Goal: Information Seeking & Learning: Check status

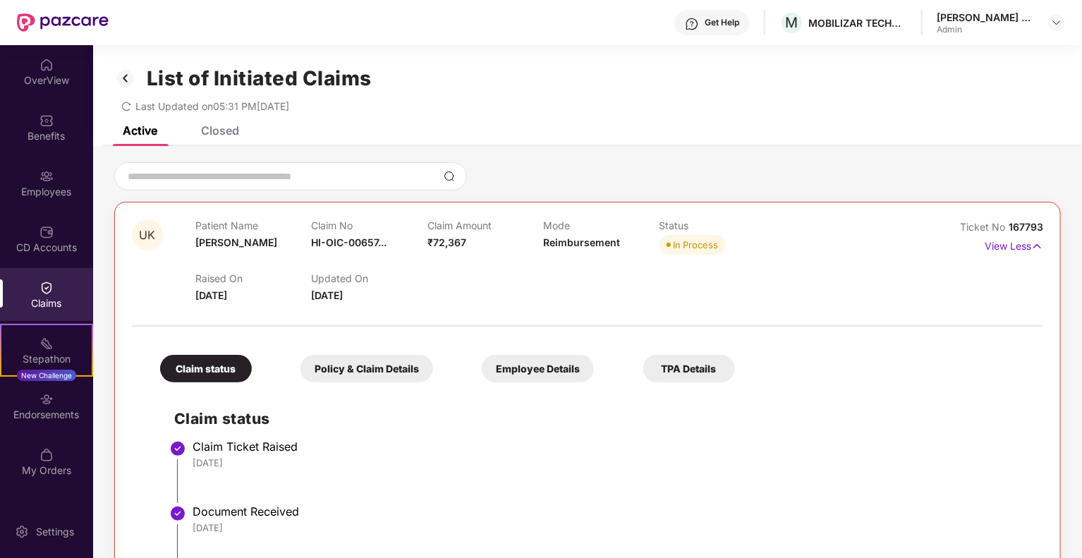
click at [227, 131] on div "Closed" at bounding box center [220, 130] width 38 height 14
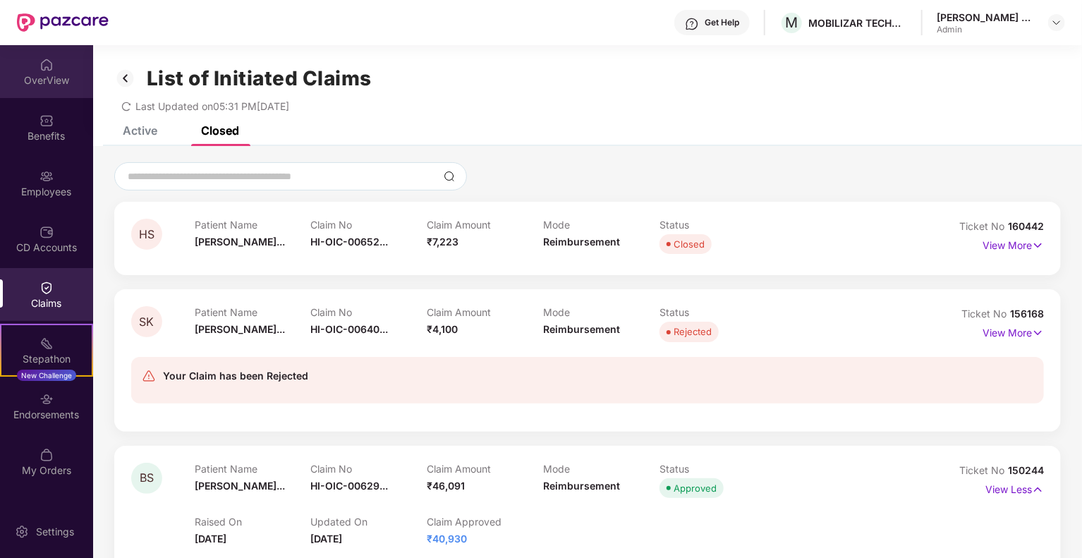
click at [42, 79] on div "OverView" at bounding box center [46, 80] width 93 height 14
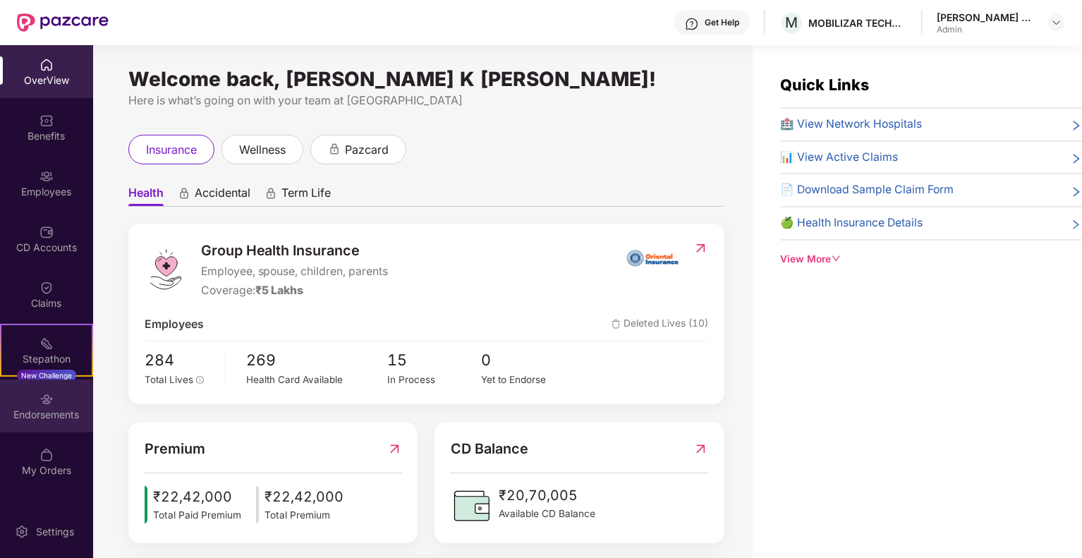
click at [45, 406] on img at bounding box center [47, 399] width 14 height 14
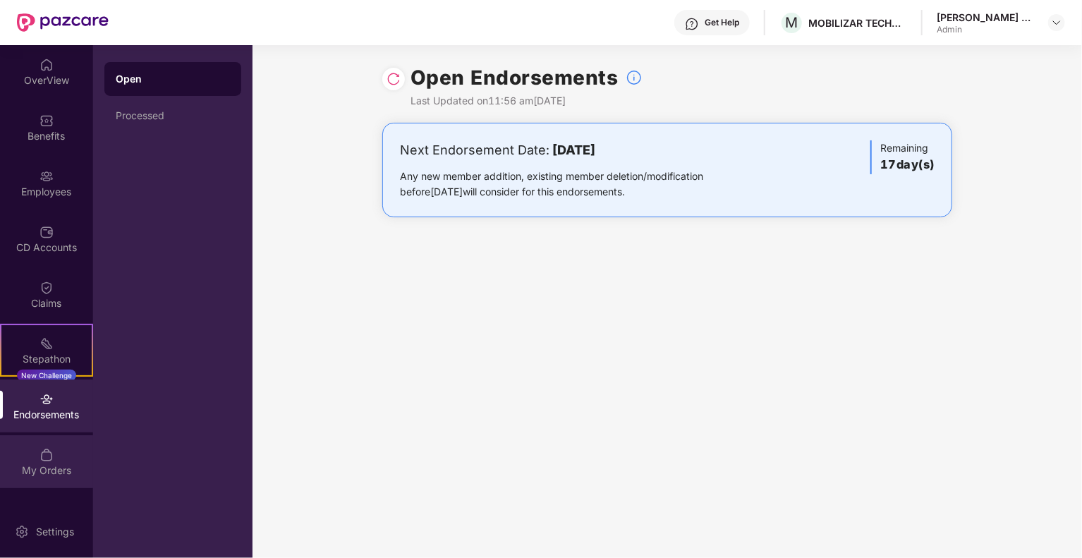
click at [45, 460] on img at bounding box center [47, 455] width 14 height 14
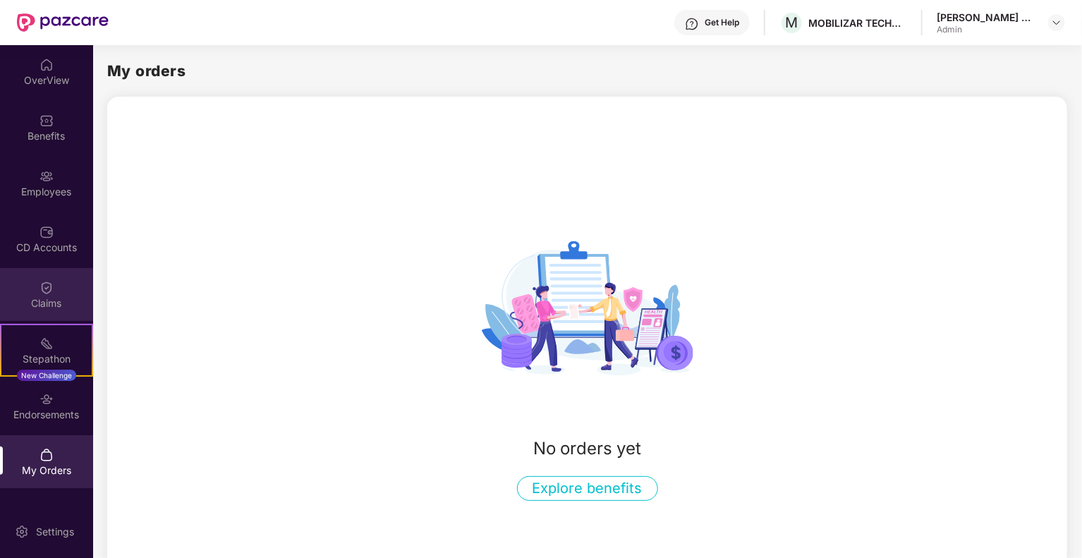
click at [35, 291] on div "Claims" at bounding box center [46, 294] width 93 height 53
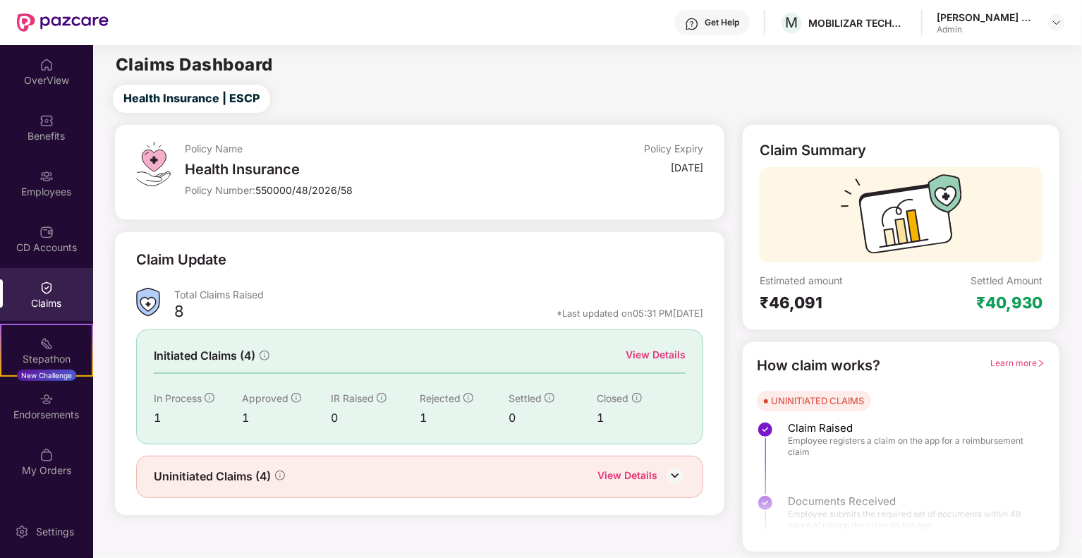
click at [240, 418] on div "1" at bounding box center [198, 418] width 89 height 18
drag, startPoint x: 429, startPoint y: 425, endPoint x: 412, endPoint y: 422, distance: 17.2
click at [413, 423] on div "In Process 1 Approved 1 IR Raised 0 Rejected 1 Settled 0 Closed 1" at bounding box center [420, 409] width 533 height 36
click at [638, 401] on icon "info-circle" at bounding box center [637, 398] width 10 height 10
click at [550, 399] on icon "info-circle" at bounding box center [550, 398] width 10 height 10
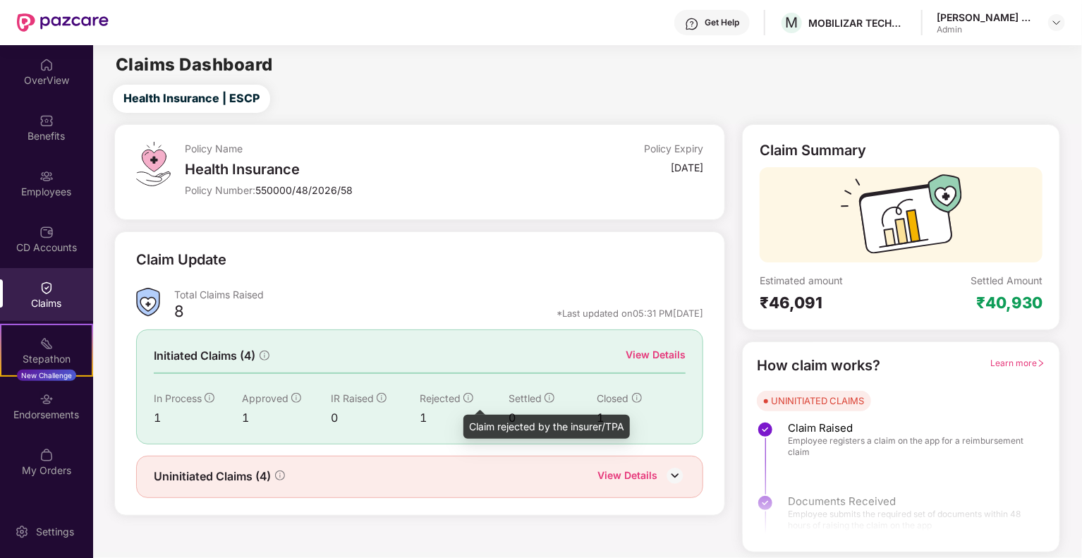
click at [466, 399] on icon "info-circle" at bounding box center [469, 398] width 10 height 10
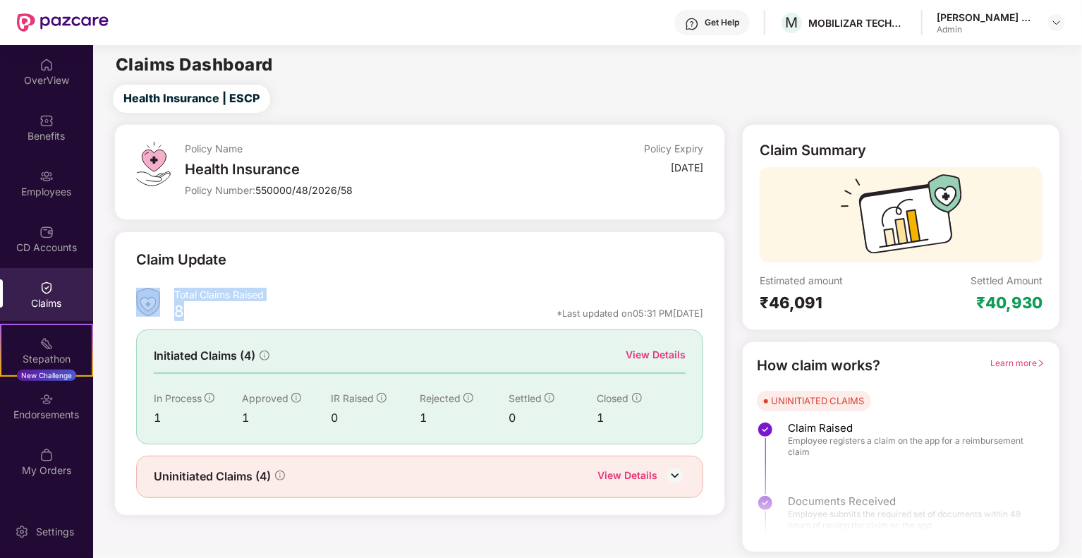
drag, startPoint x: 212, startPoint y: 315, endPoint x: 170, endPoint y: 313, distance: 41.7
click at [170, 313] on div "Total Claims Raised 8 *Last updated on 05:31 PM[DATE]" at bounding box center [420, 306] width 568 height 37
click at [174, 314] on div "8" at bounding box center [179, 313] width 10 height 24
click at [161, 425] on div "1" at bounding box center [198, 418] width 89 height 18
click at [264, 423] on div "1" at bounding box center [286, 418] width 89 height 18
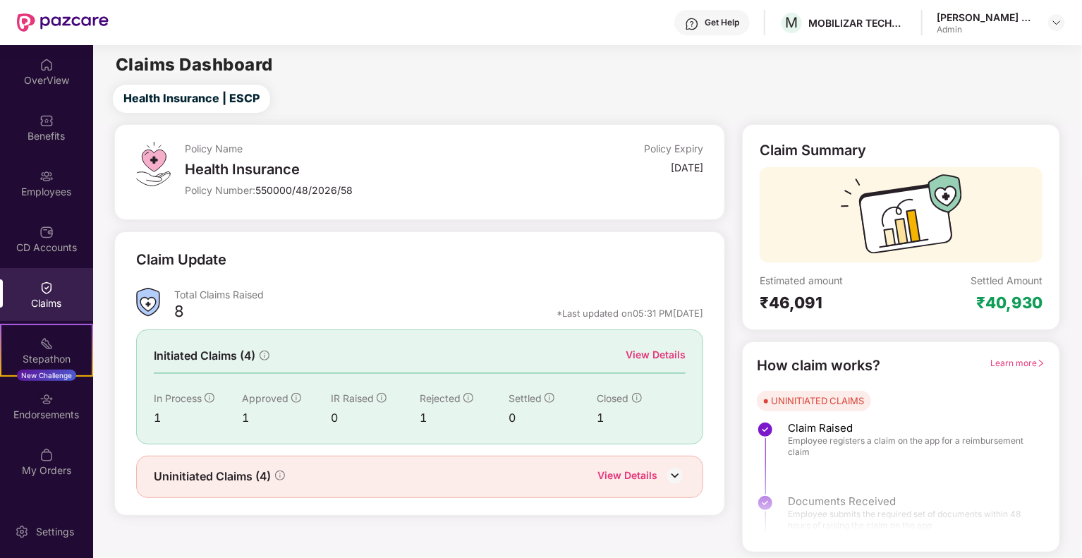
click at [412, 422] on div "0" at bounding box center [375, 418] width 89 height 18
click at [647, 429] on div "Initiated Claims (4) View Details In Process 1 Approved 1 IR Raised 0 Rejected …" at bounding box center [420, 387] width 568 height 114
drag, startPoint x: 662, startPoint y: 500, endPoint x: 488, endPoint y: 436, distance: 185.1
click at [661, 501] on div "Claim Update Total Claims Raised 8 *Last updated on 05:31 PM[DATE] Initiated Cl…" at bounding box center [420, 373] width 612 height 284
click at [680, 469] on img at bounding box center [675, 475] width 21 height 21
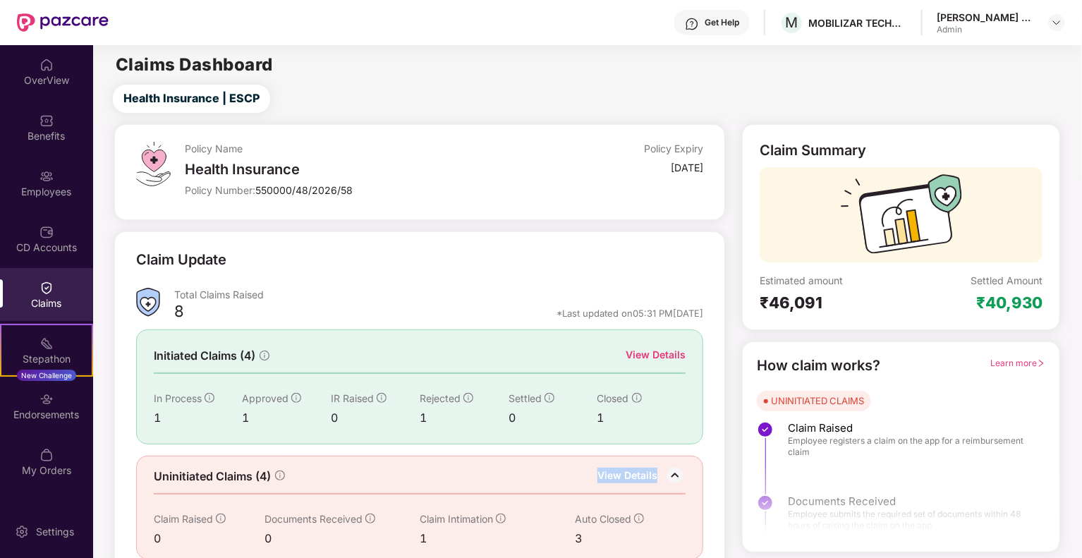
scroll to position [17, 0]
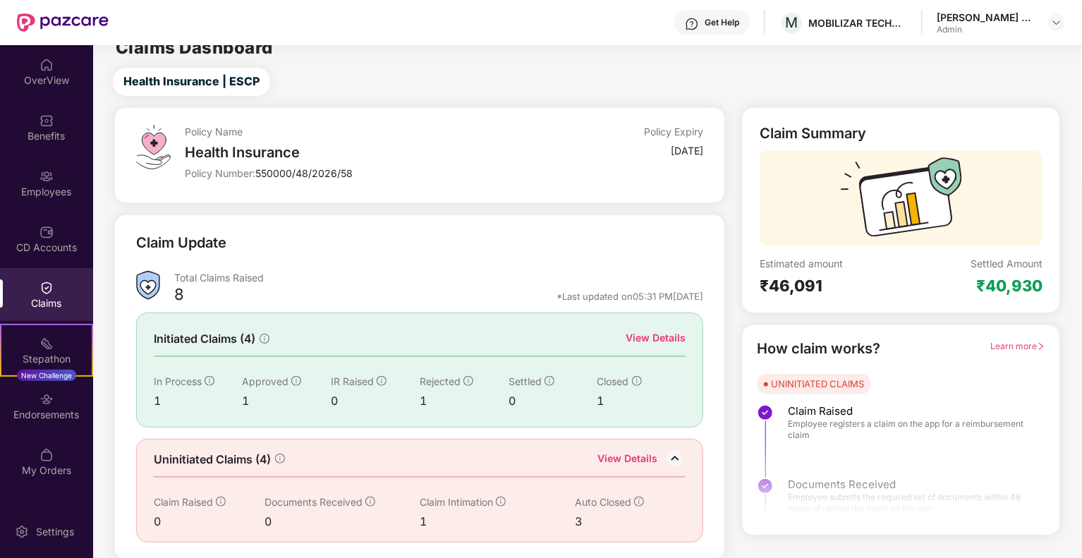
click at [617, 454] on div "View Details" at bounding box center [628, 460] width 60 height 18
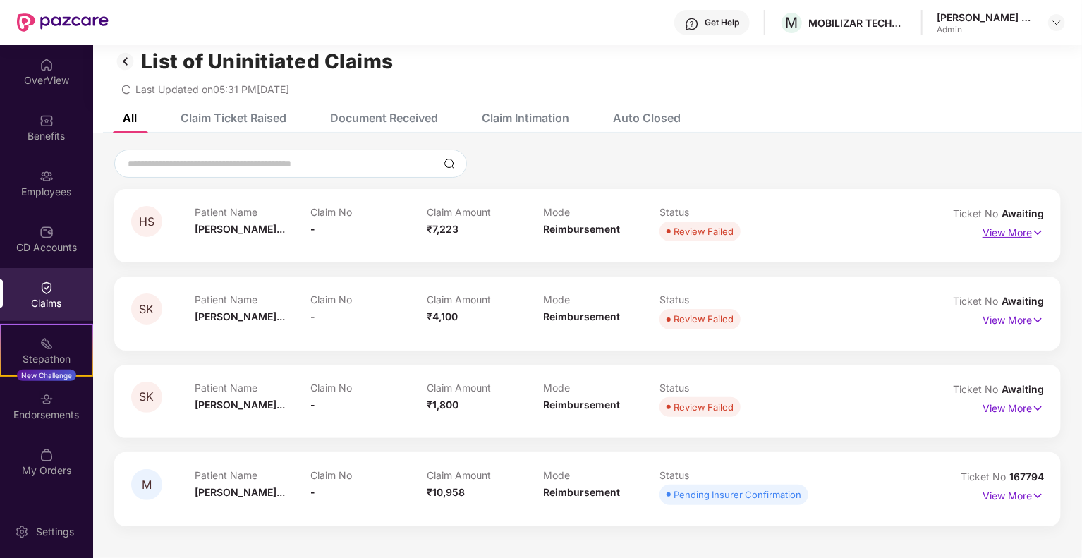
click at [996, 239] on p "View More" at bounding box center [1013, 231] width 61 height 19
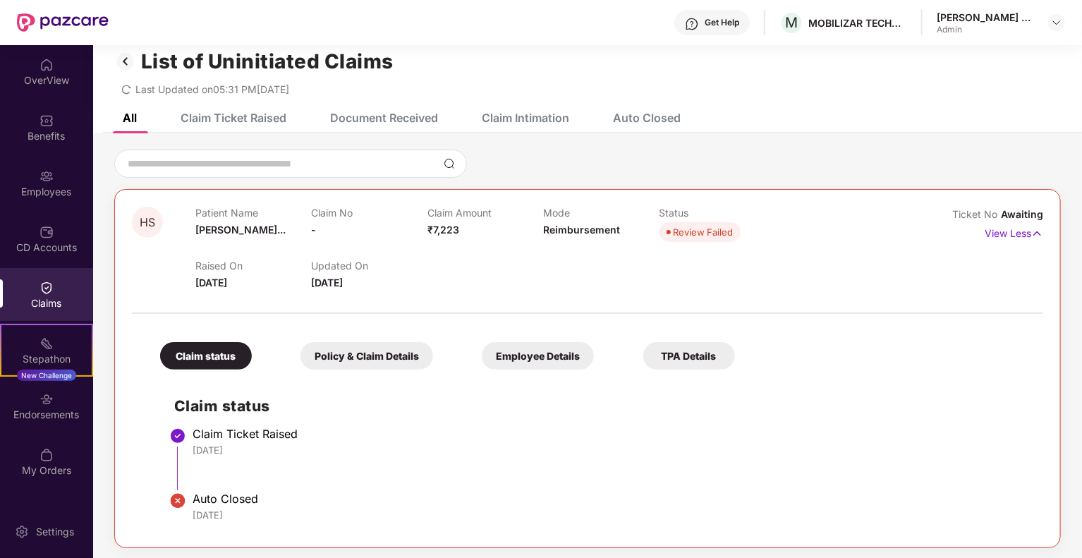
click at [532, 362] on div "Employee Details" at bounding box center [538, 356] width 112 height 28
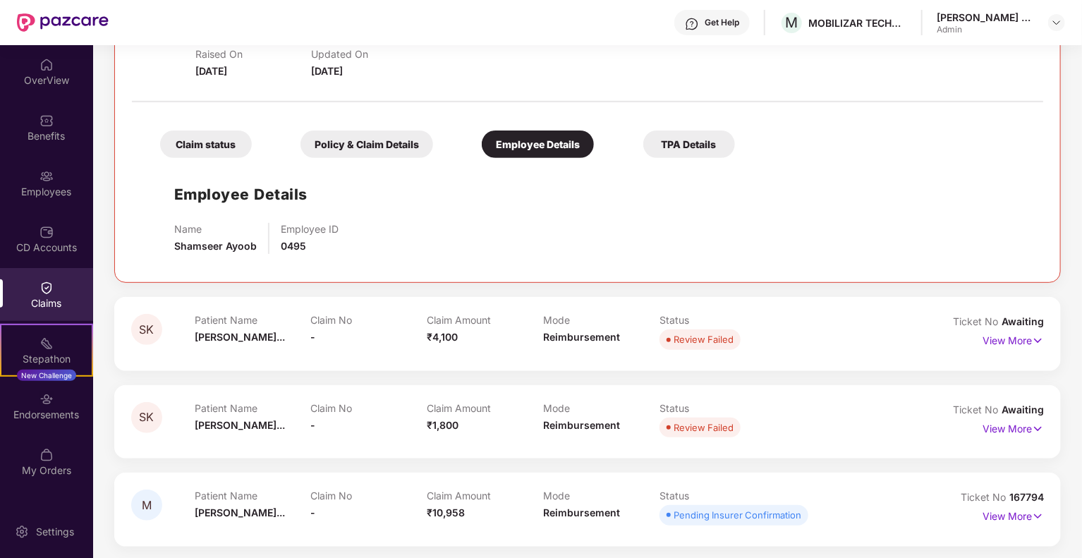
scroll to position [230, 0]
click at [1027, 510] on p "View More" at bounding box center [1013, 513] width 61 height 19
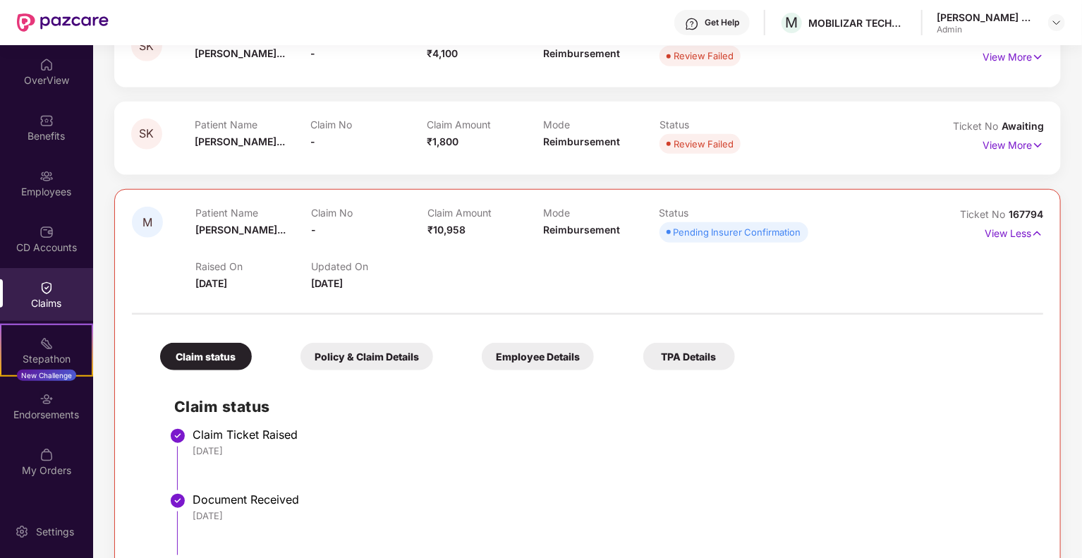
click at [511, 366] on div "Employee Details" at bounding box center [538, 357] width 112 height 28
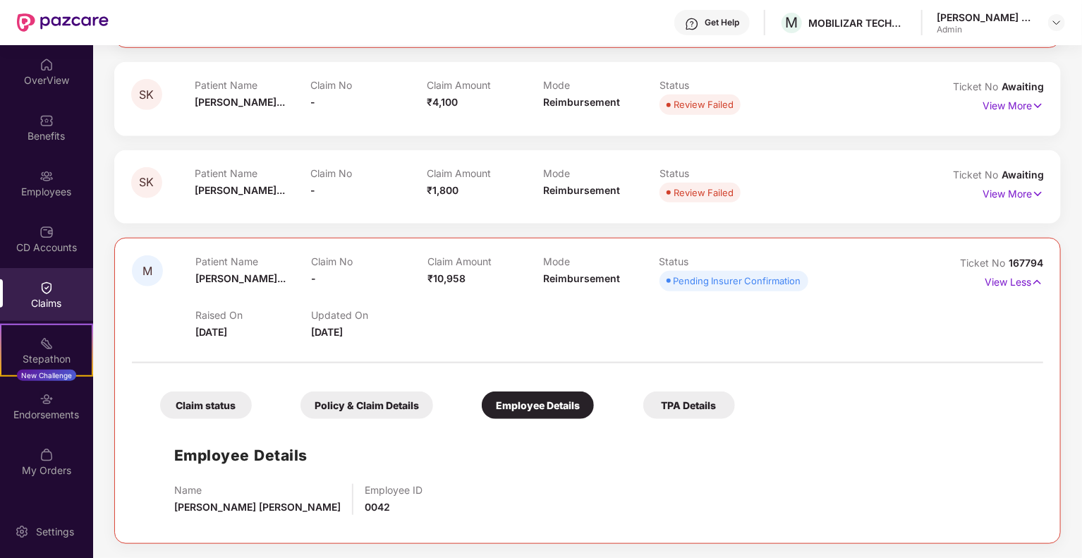
scroll to position [462, 0]
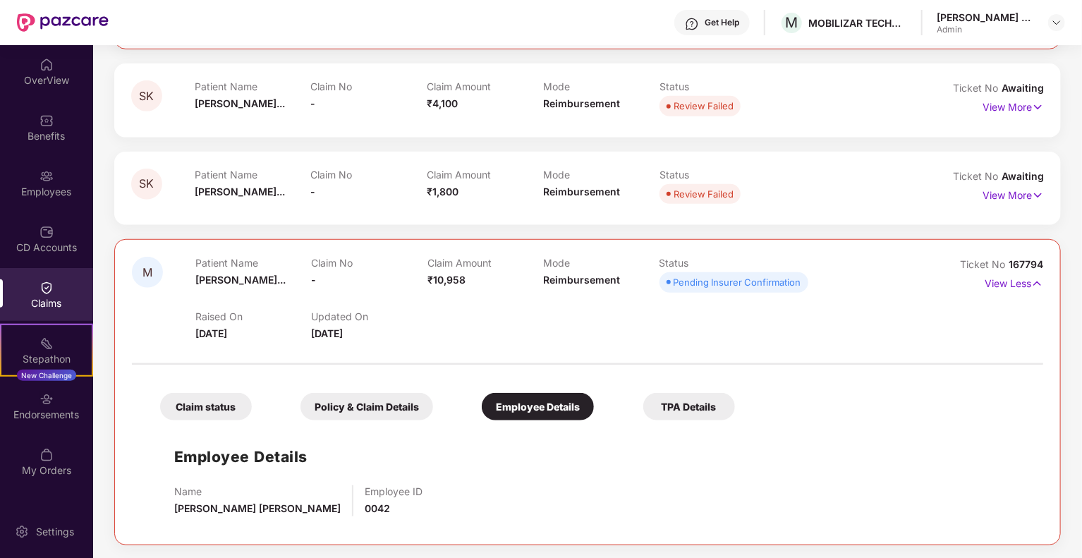
click at [743, 459] on div "Employee Details Name [PERSON_NAME] [PERSON_NAME] Employee ID 0042" at bounding box center [588, 478] width 884 height 100
click at [730, 287] on div "Pending Insurer Confirmation" at bounding box center [738, 282] width 128 height 14
click at [791, 422] on div "Claim status Policy & Claim Details Employee Details TPA Details Employee Detai…" at bounding box center [588, 450] width 912 height 156
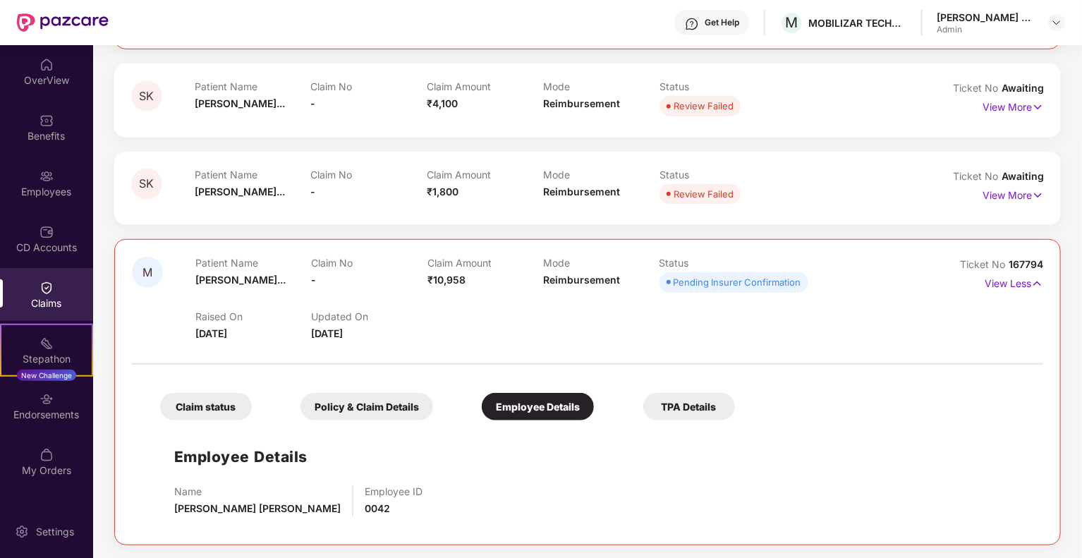
click at [830, 428] on div "Employee Details Name [PERSON_NAME] [PERSON_NAME] Employee ID 0042" at bounding box center [588, 478] width 884 height 100
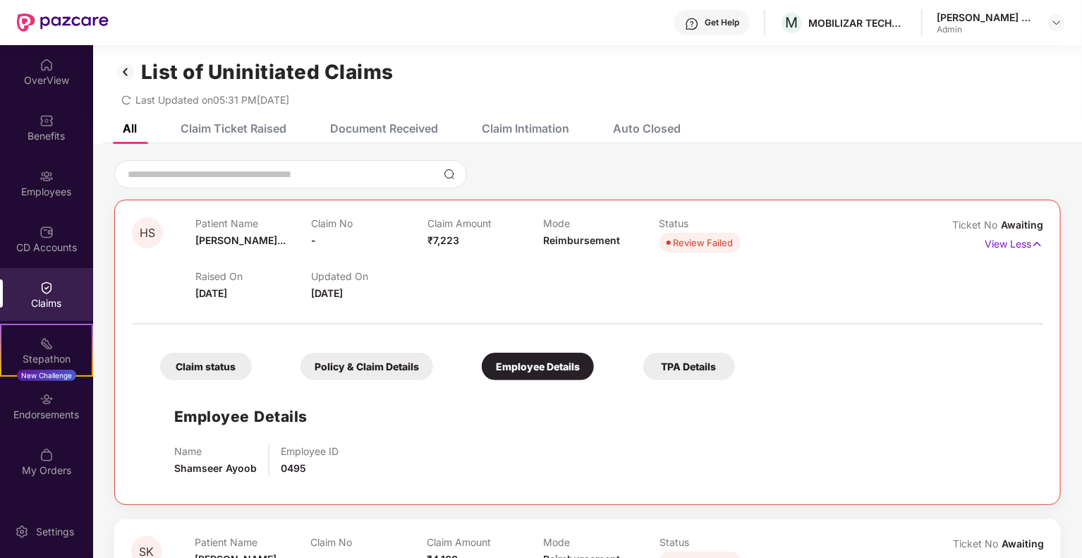
scroll to position [0, 0]
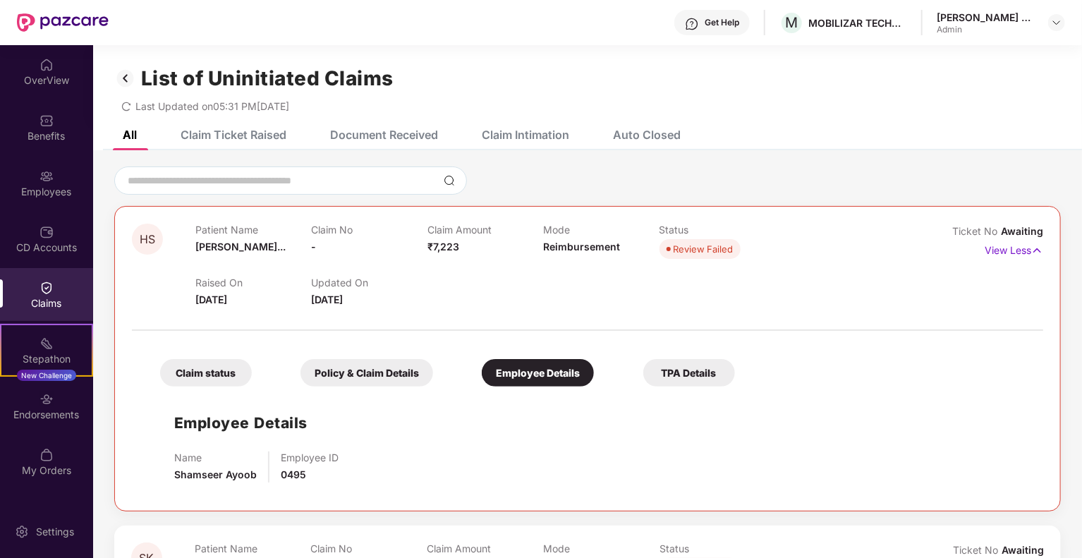
click at [123, 85] on img at bounding box center [125, 78] width 23 height 24
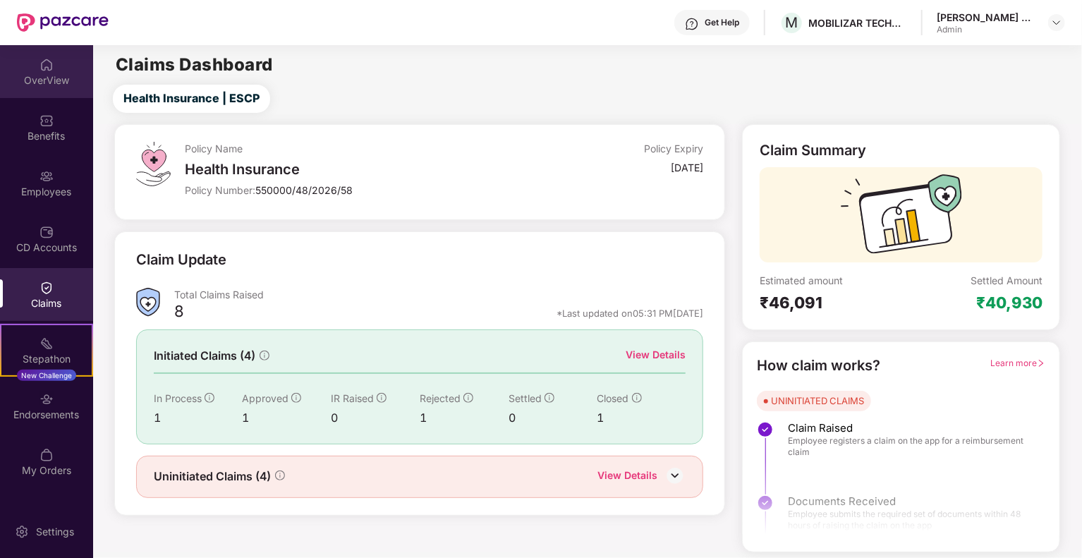
click at [23, 78] on div "OverView" at bounding box center [46, 80] width 93 height 14
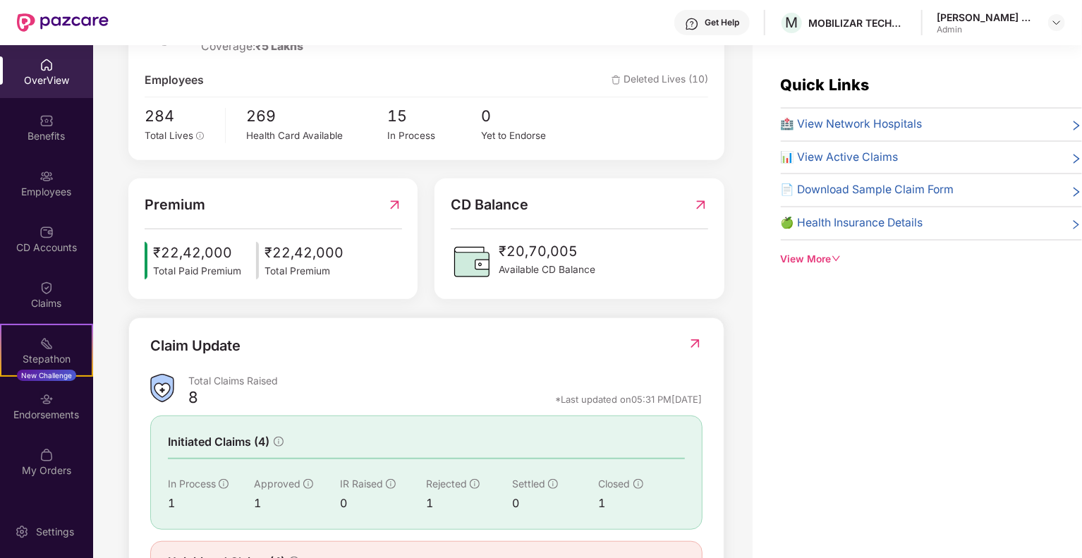
scroll to position [282, 0]
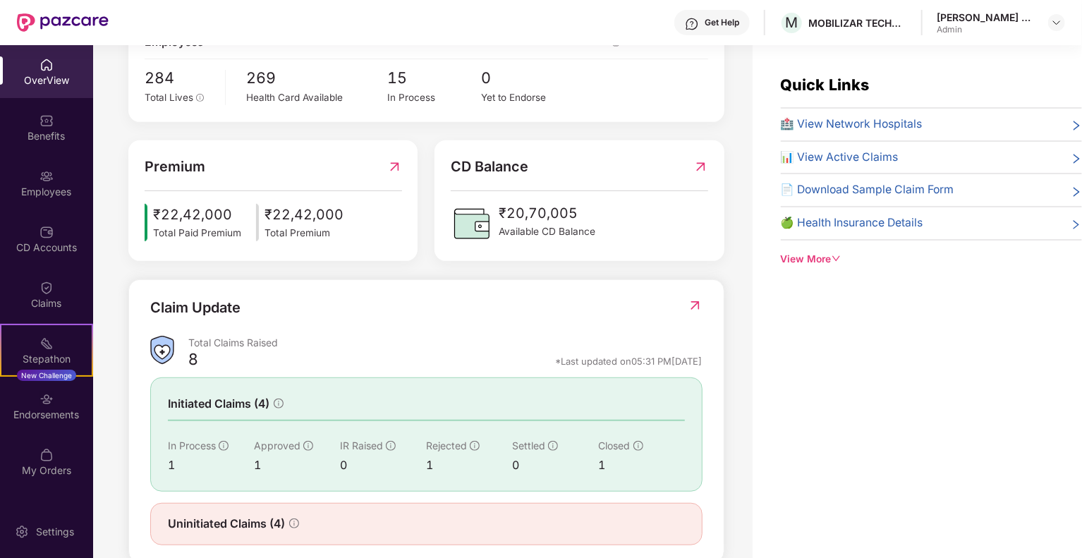
click at [514, 213] on span "₹20,70,005" at bounding box center [547, 214] width 97 height 22
click at [459, 324] on div "Claim Update" at bounding box center [426, 316] width 553 height 39
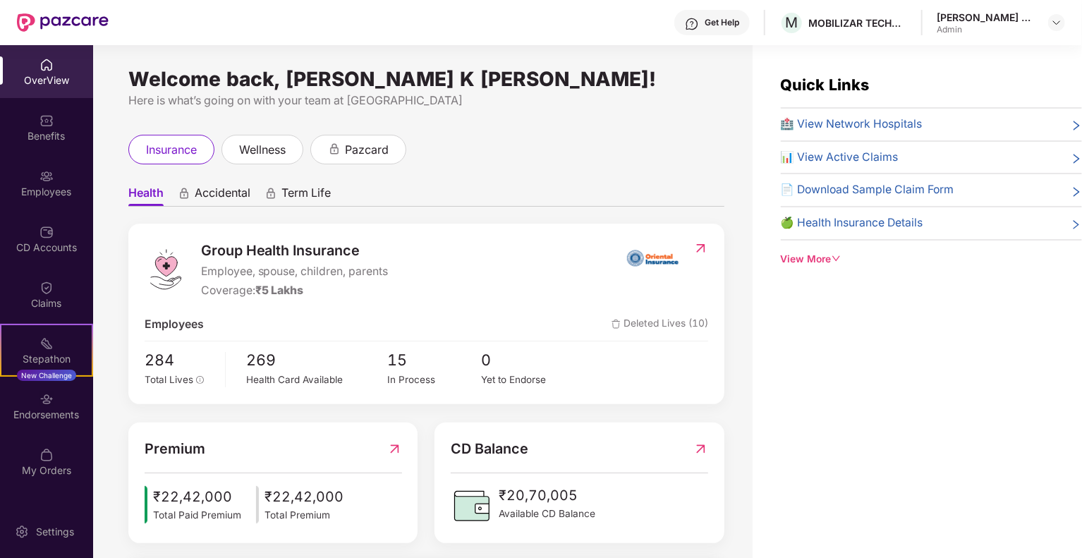
scroll to position [0, 0]
click at [235, 186] on span "Accidental" at bounding box center [223, 196] width 56 height 20
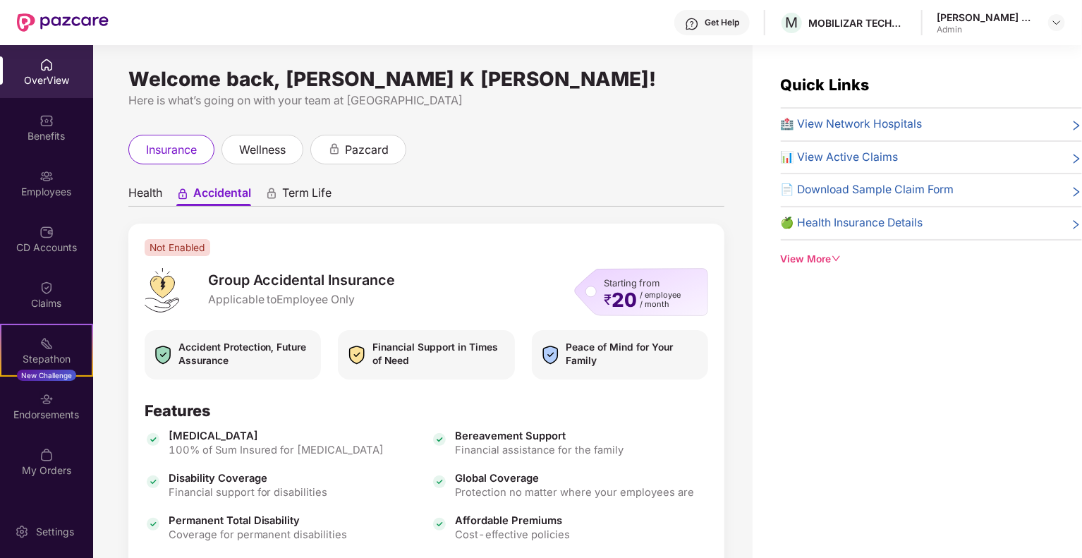
click at [325, 199] on span "Term Life" at bounding box center [306, 196] width 49 height 20
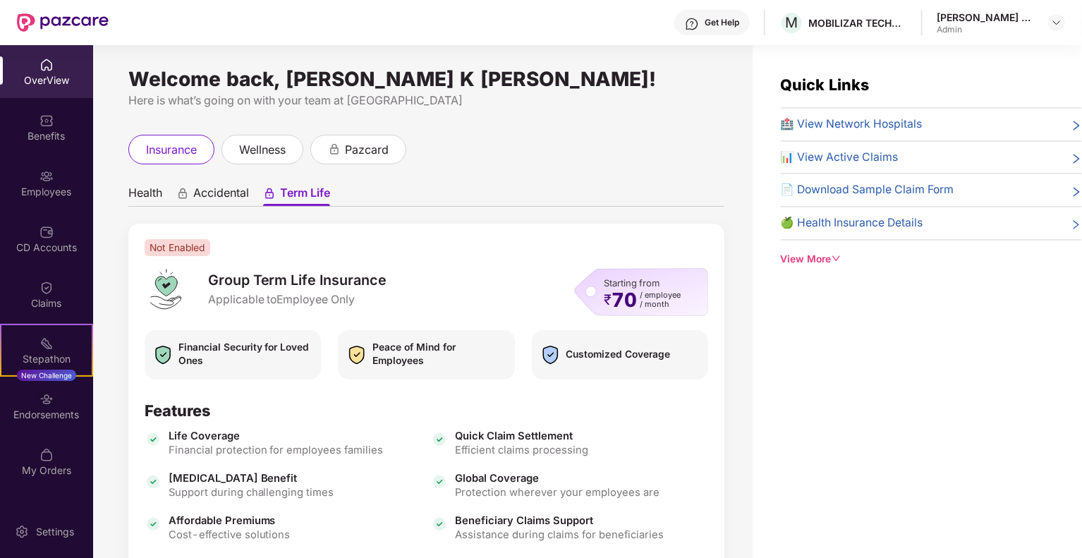
click at [150, 185] on ul "Health Accidental Term Life" at bounding box center [426, 193] width 596 height 28
click at [140, 186] on span "Health" at bounding box center [145, 196] width 34 height 20
